Goal: Complete application form

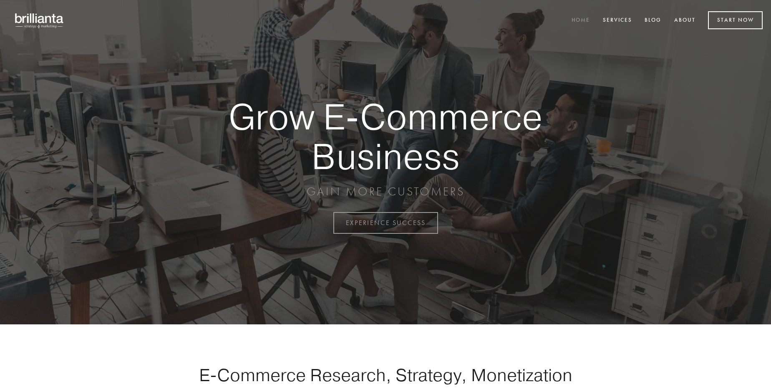
scroll to position [2188, 0]
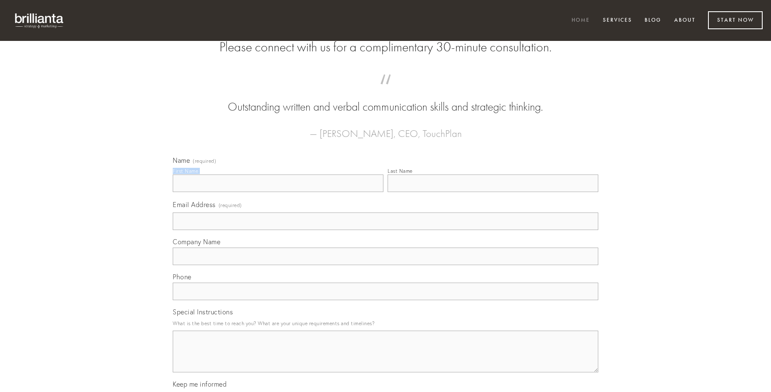
type input "[PERSON_NAME]"
click at [493, 192] on input "Last Name" at bounding box center [493, 183] width 211 height 18
type input "[PERSON_NAME]"
click at [386, 230] on input "Email Address (required)" at bounding box center [386, 221] width 426 height 18
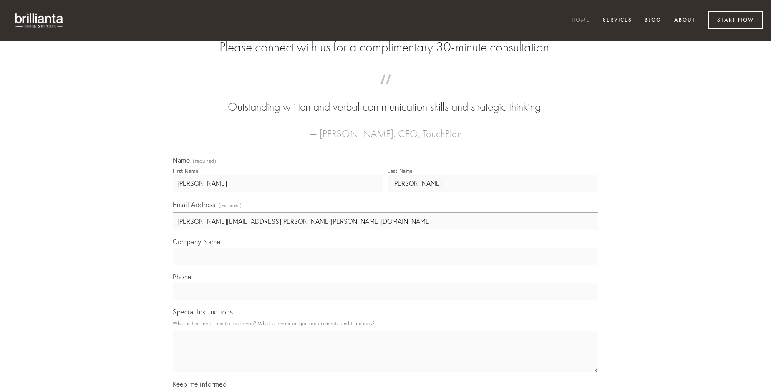
type input "[PERSON_NAME][EMAIL_ADDRESS][PERSON_NAME][PERSON_NAME][DOMAIN_NAME]"
click at [386, 265] on input "Company Name" at bounding box center [386, 257] width 426 height 18
type input "suppono"
click at [386, 300] on input "text" at bounding box center [386, 292] width 426 height 18
click at [386, 359] on textarea "Special Instructions" at bounding box center [386, 352] width 426 height 42
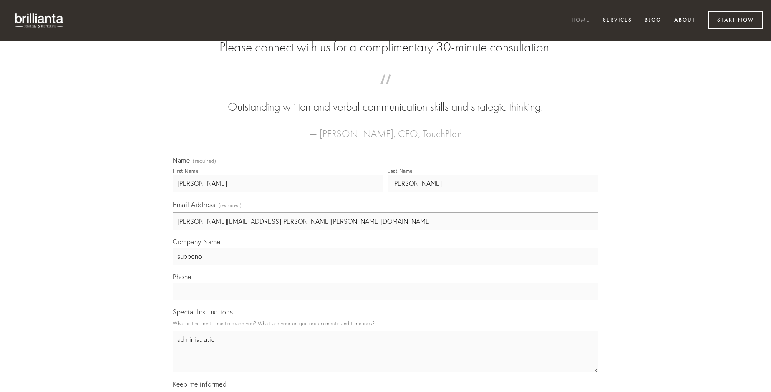
type textarea "administratio"
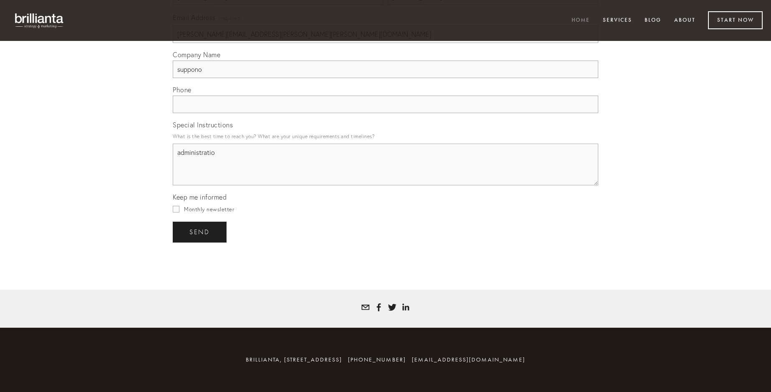
click at [200, 232] on span "send" at bounding box center [199, 232] width 20 height 8
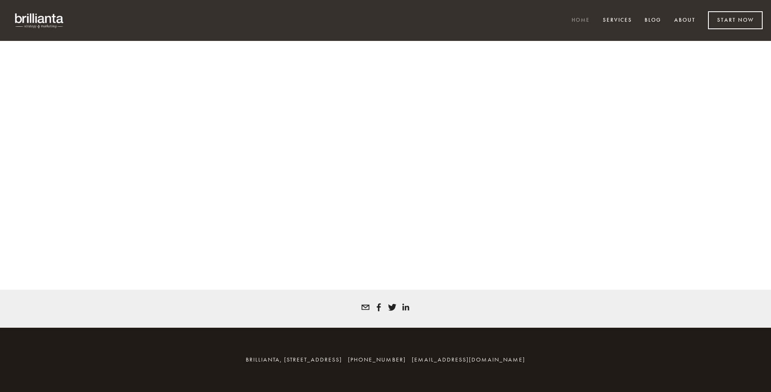
scroll to position [2177, 0]
